Goal: Transaction & Acquisition: Download file/media

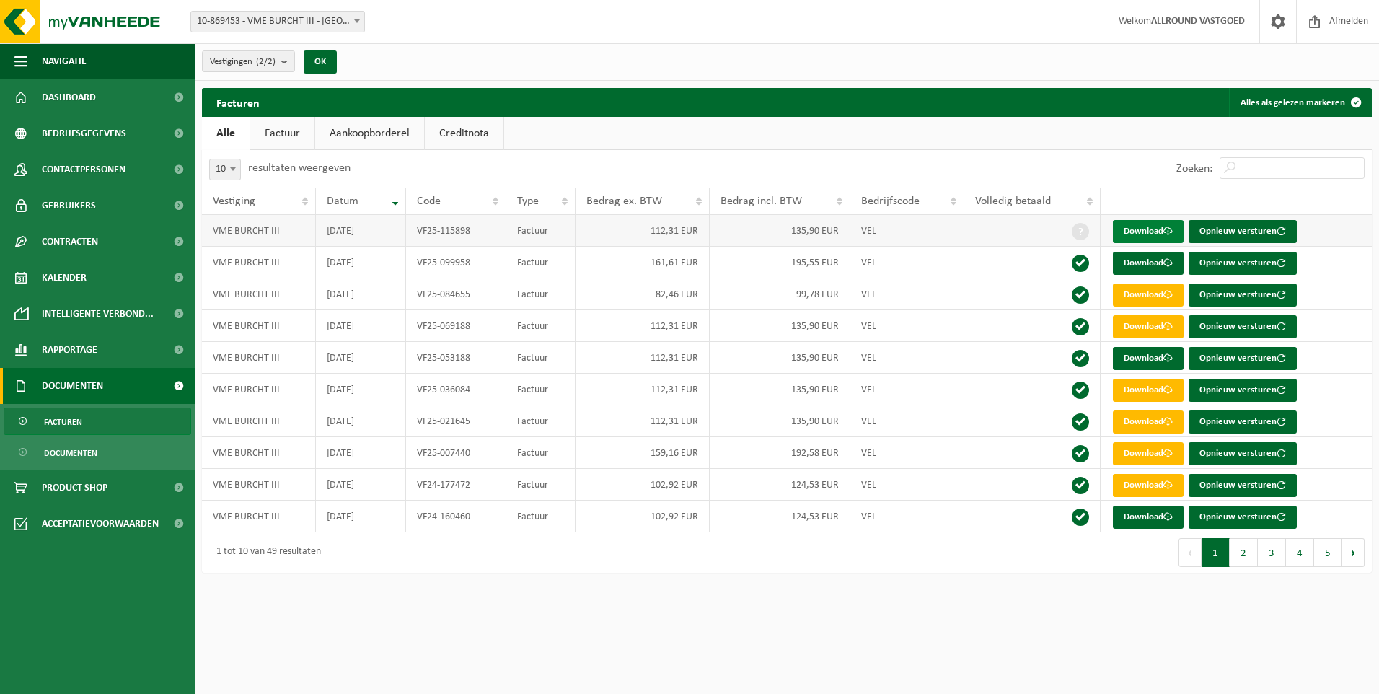
click at [1150, 229] on link "Download" at bounding box center [1148, 231] width 71 height 23
click at [354, 18] on span at bounding box center [357, 21] width 14 height 19
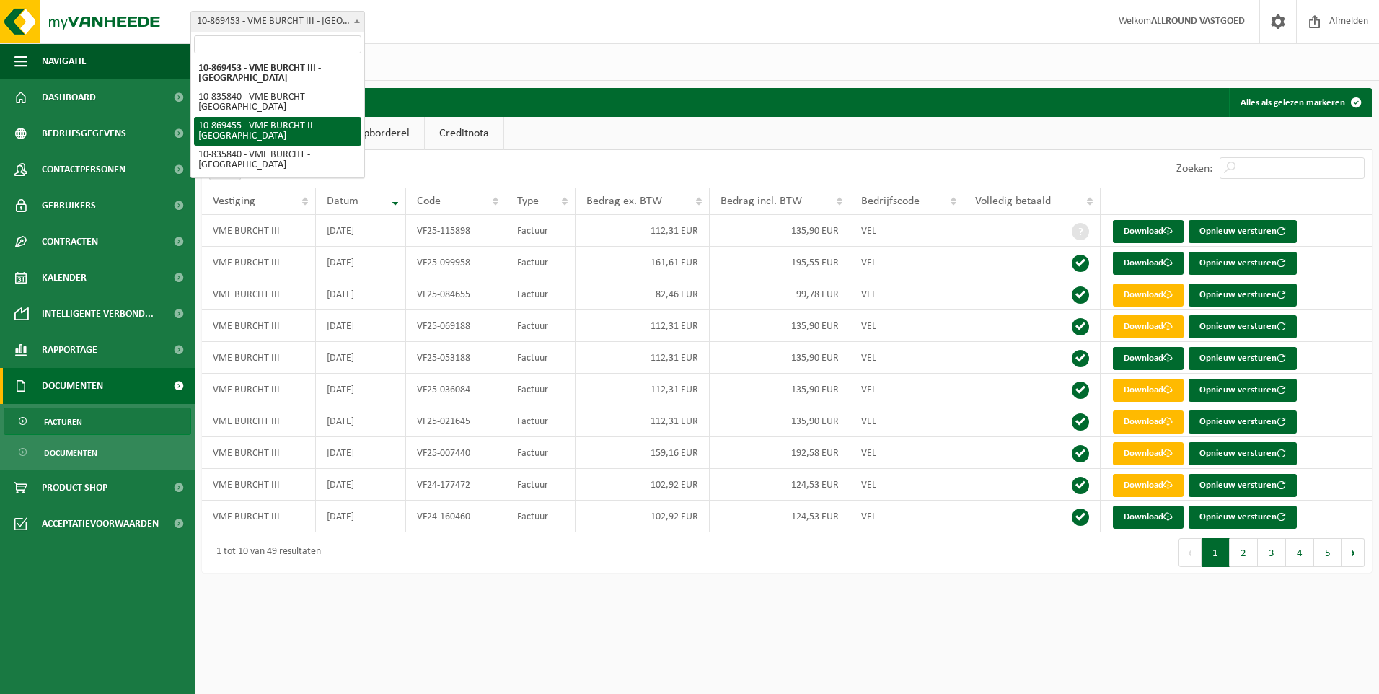
select select "104176"
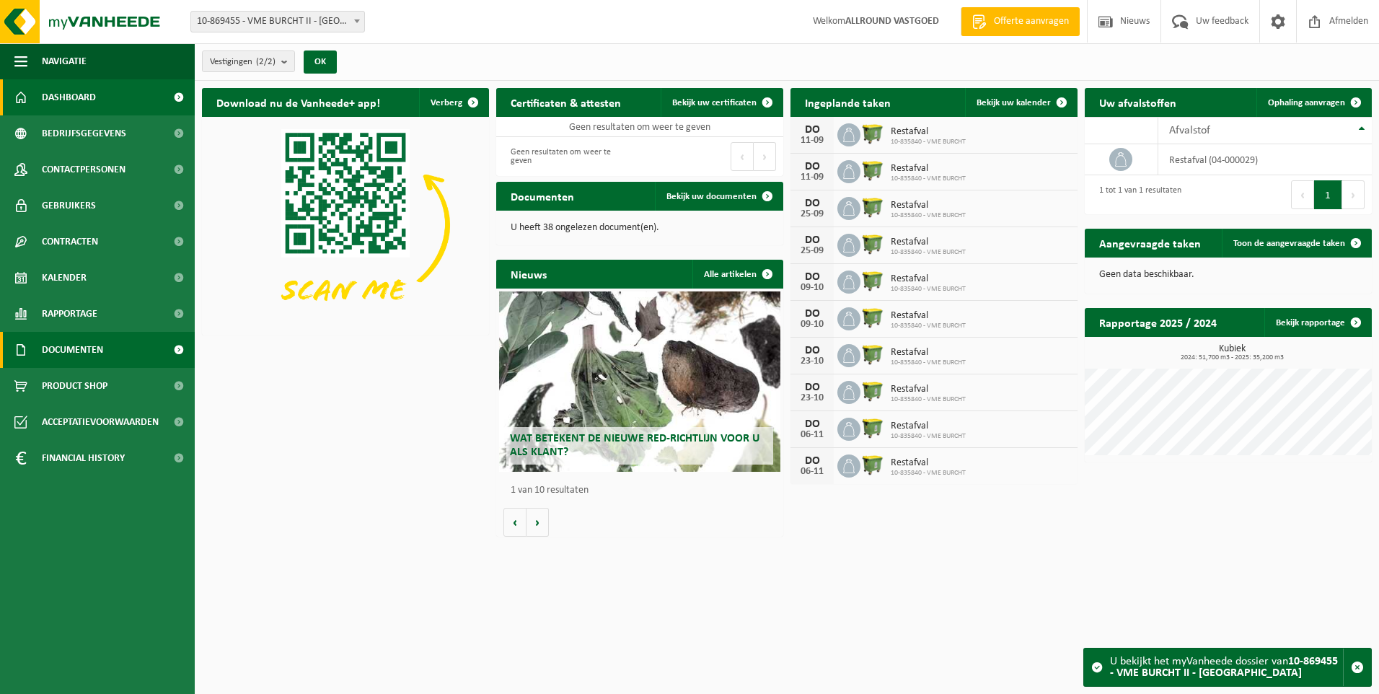
click at [70, 343] on span "Documenten" at bounding box center [72, 350] width 61 height 36
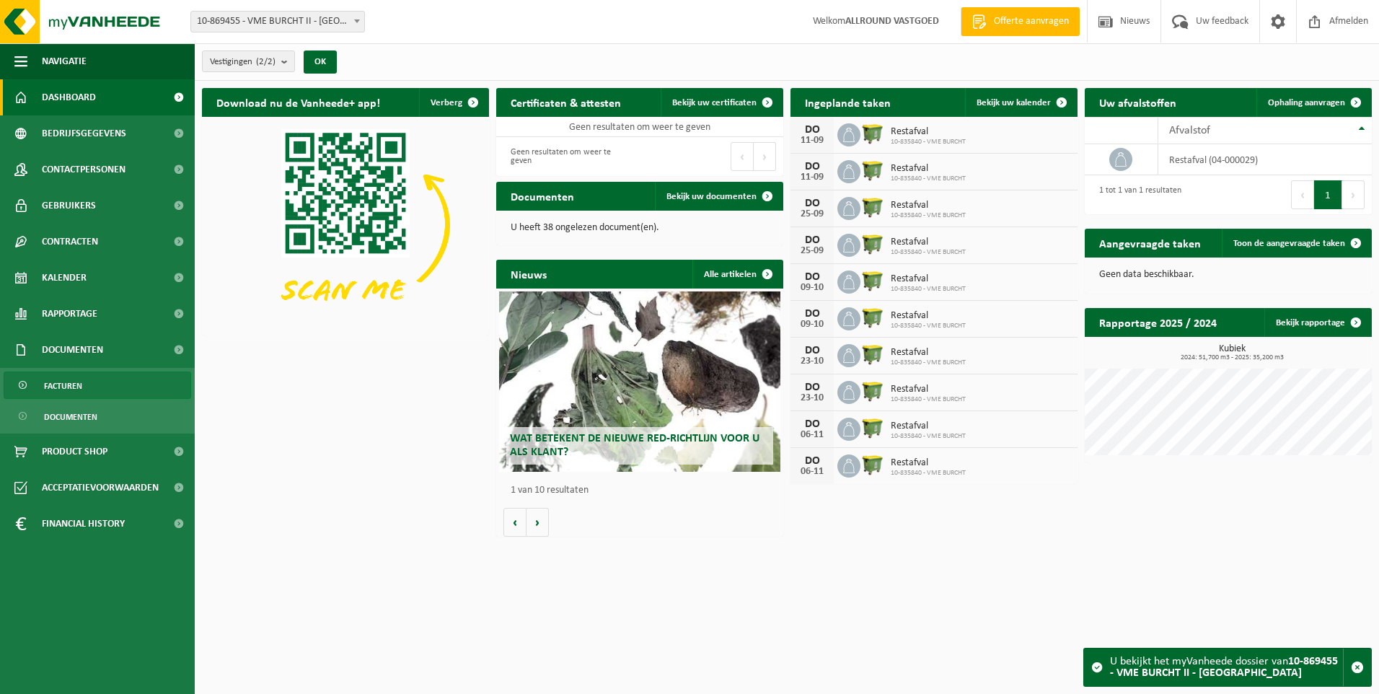
click at [78, 379] on span "Facturen" at bounding box center [63, 385] width 38 height 27
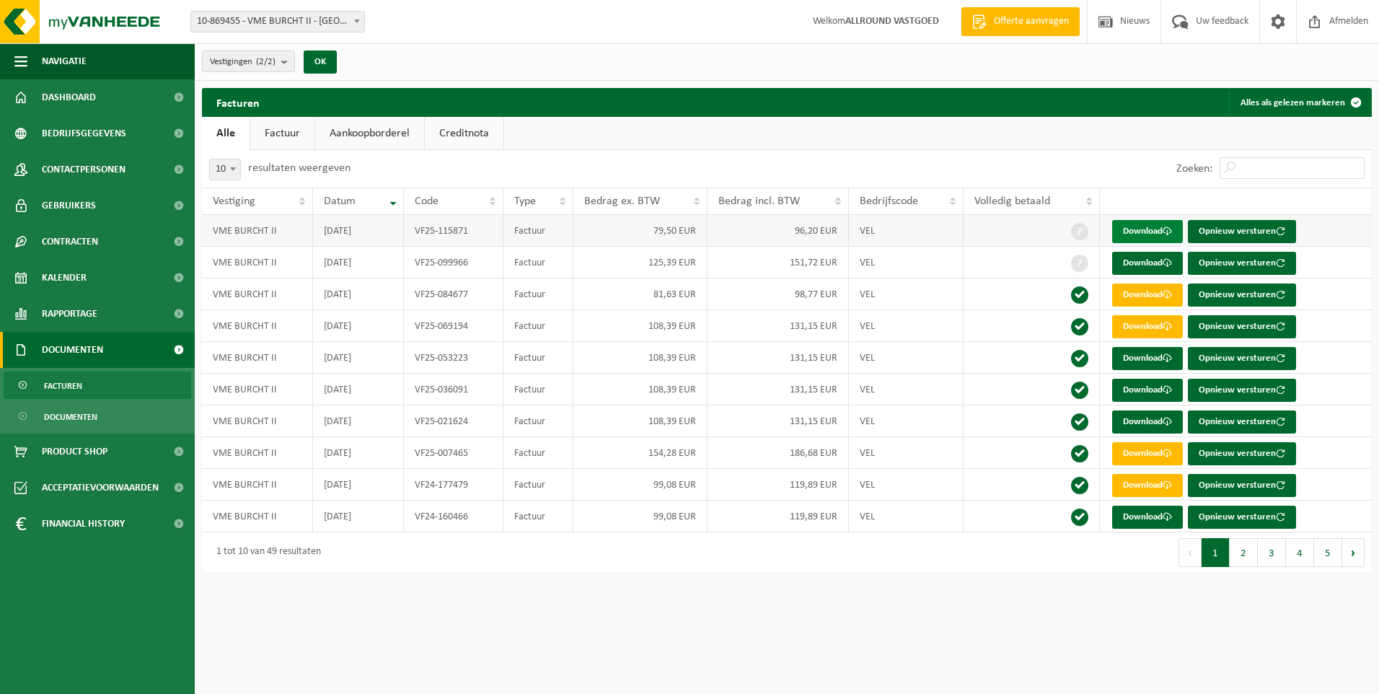
click at [1136, 229] on link "Download" at bounding box center [1147, 231] width 71 height 23
